Goal: Transaction & Acquisition: Download file/media

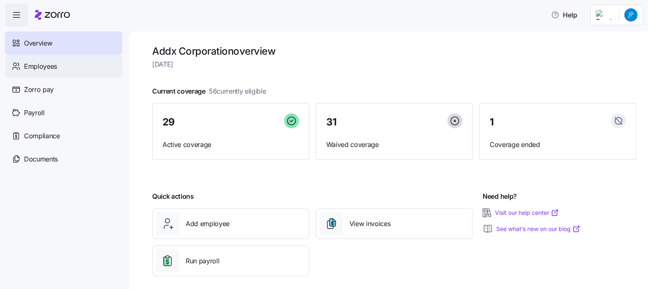
click at [40, 65] on span "Employees" at bounding box center [40, 66] width 33 height 10
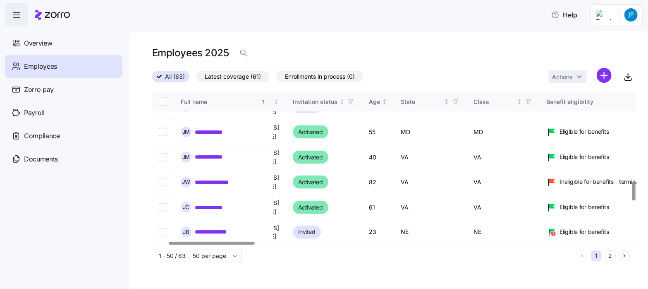
scroll to position [713, 0]
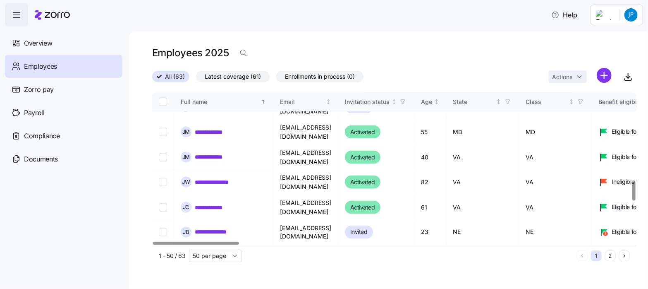
click at [171, 245] on div at bounding box center [196, 243] width 86 height 3
click at [185, 242] on div at bounding box center [196, 243] width 86 height 3
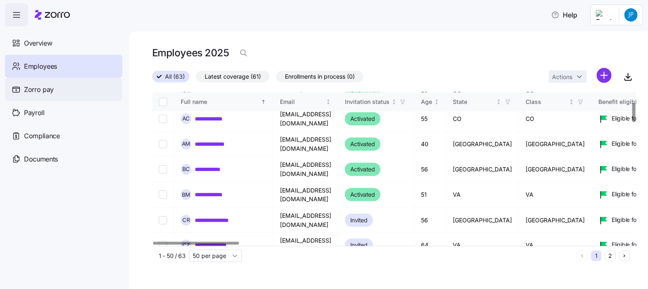
scroll to position [0, 0]
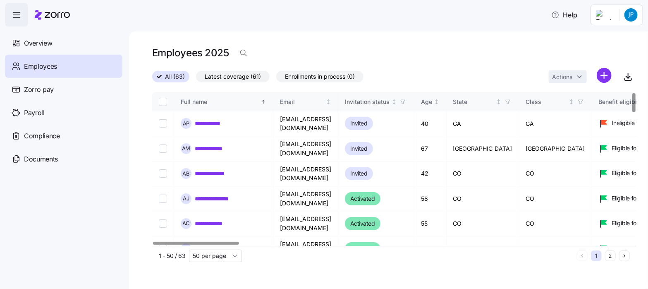
drag, startPoint x: 33, startPoint y: 43, endPoint x: 57, endPoint y: 74, distance: 39.9
click at [33, 43] on span "Overview" at bounding box center [38, 43] width 28 height 10
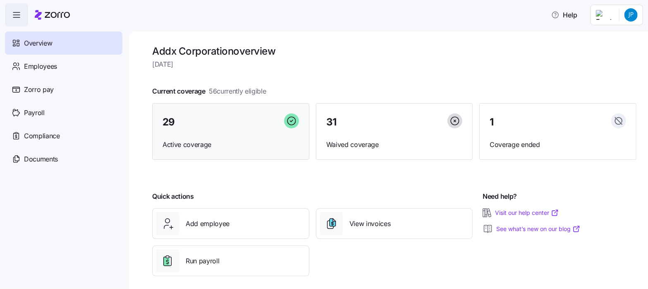
scroll to position [6, 0]
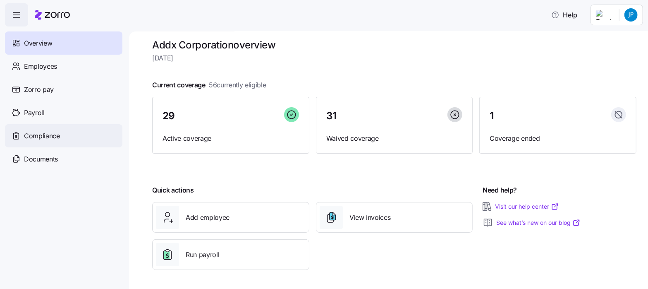
click at [49, 137] on span "Compliance" at bounding box center [42, 136] width 36 height 10
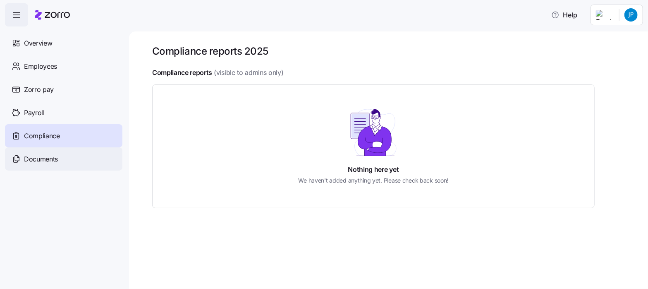
click at [49, 157] on span "Documents" at bounding box center [41, 159] width 34 height 10
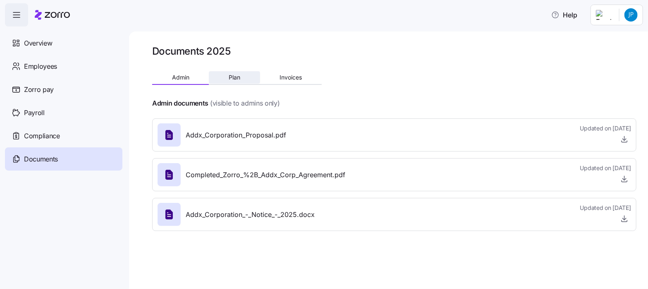
click at [237, 77] on span "Plan" at bounding box center [235, 77] width 12 height 6
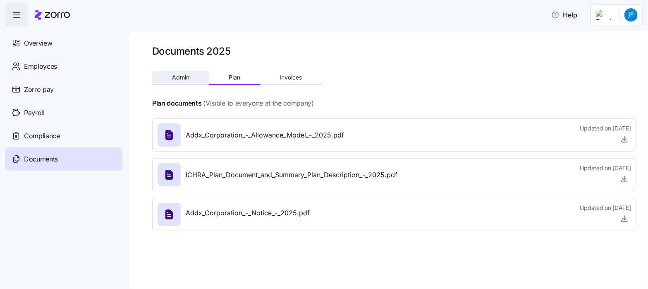
click at [173, 77] on span "Admin" at bounding box center [180, 77] width 17 height 6
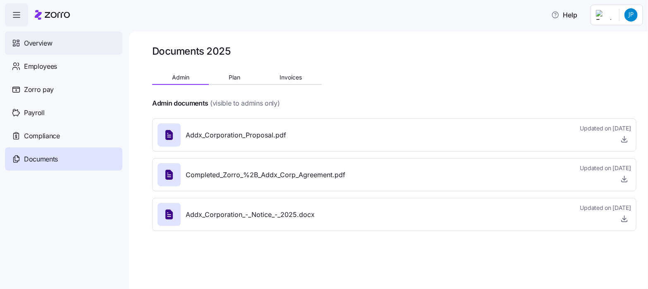
click at [42, 43] on span "Overview" at bounding box center [38, 43] width 28 height 10
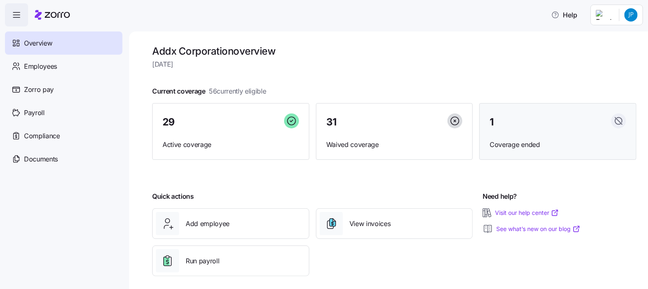
click at [523, 137] on div "1 Coverage ended" at bounding box center [558, 131] width 157 height 57
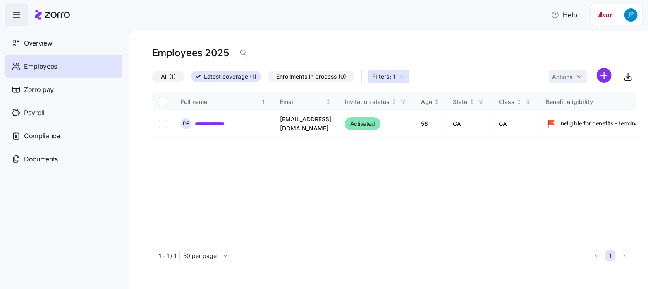
click at [19, 16] on icon "button" at bounding box center [17, 15] width 10 height 10
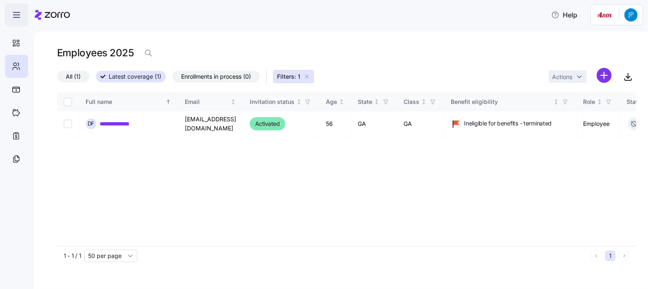
click at [15, 12] on icon "button" at bounding box center [16, 12] width 7 height 0
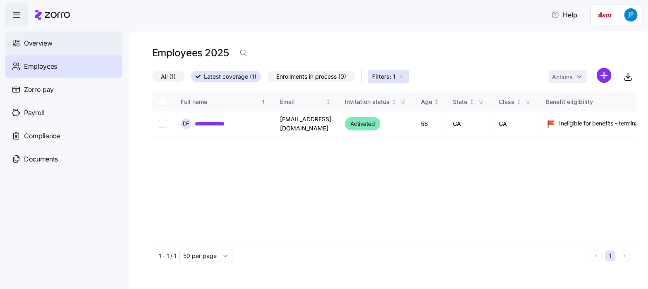
click at [31, 38] on span "Overview" at bounding box center [38, 43] width 28 height 10
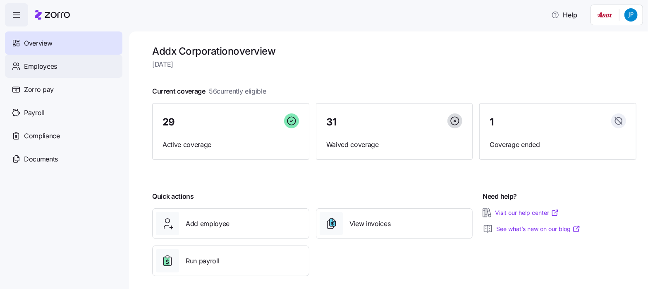
click at [41, 65] on span "Employees" at bounding box center [40, 66] width 33 height 10
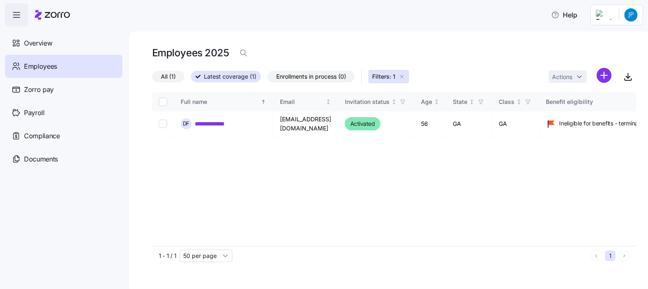
click at [170, 74] on span "All (1)" at bounding box center [168, 76] width 15 height 11
click at [152, 79] on input "All (1)" at bounding box center [152, 79] width 0 height 0
click at [401, 75] on icon "button" at bounding box center [402, 76] width 7 height 7
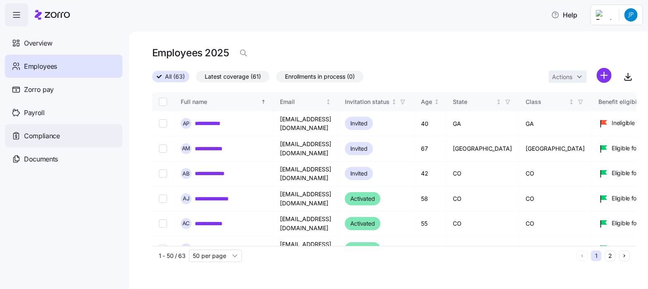
drag, startPoint x: 36, startPoint y: 135, endPoint x: 36, endPoint y: 144, distance: 9.1
click at [36, 135] on span "Compliance" at bounding box center [42, 136] width 36 height 10
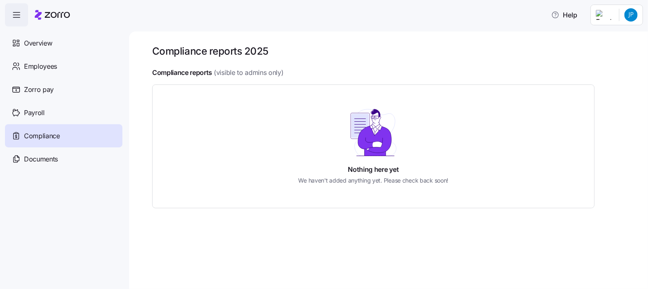
click at [40, 159] on span "Documents" at bounding box center [41, 159] width 34 height 10
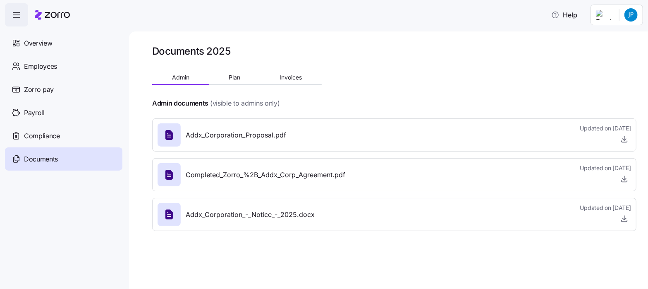
click at [221, 136] on span "Addx_Corporation_Proposal.pdf" at bounding box center [236, 135] width 101 height 10
click at [624, 138] on icon "button" at bounding box center [625, 139] width 8 height 8
